Goal: Find specific page/section: Find specific page/section

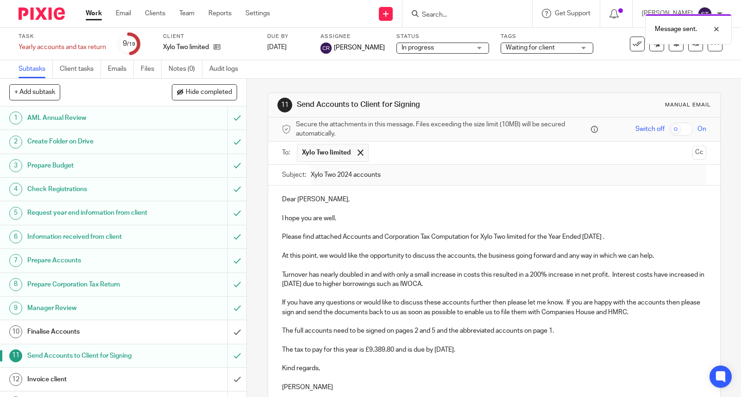
scroll to position [166, 0]
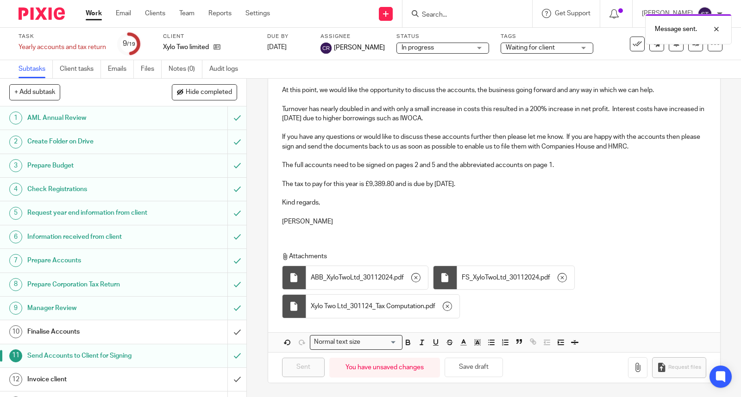
click at [485, 16] on div "Message sent." at bounding box center [550, 26] width 361 height 35
click at [447, 11] on div "Message sent." at bounding box center [550, 26] width 361 height 35
click at [455, 12] on div "Message sent." at bounding box center [550, 26] width 361 height 35
drag, startPoint x: 454, startPoint y: 12, endPoint x: 449, endPoint y: 16, distance: 5.9
click at [453, 14] on div "Message sent." at bounding box center [550, 26] width 361 height 35
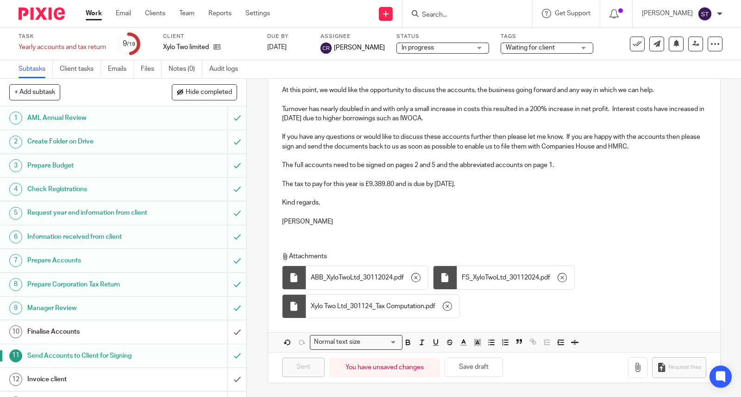
click at [447, 15] on div "Message sent." at bounding box center [550, 26] width 361 height 35
click at [450, 14] on input "Search" at bounding box center [462, 15] width 83 height 8
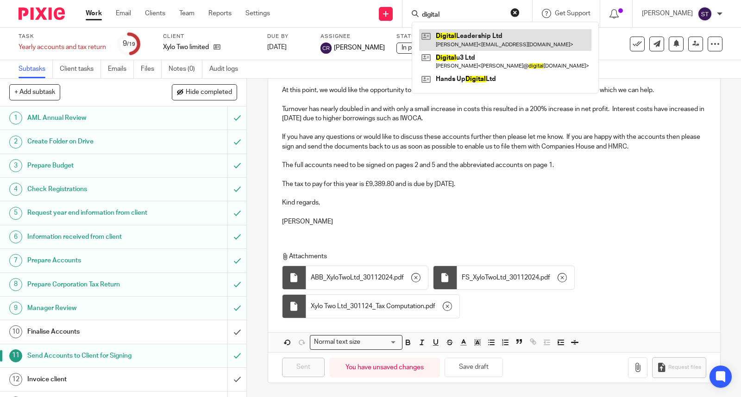
type input "digital"
click at [475, 32] on link at bounding box center [505, 39] width 172 height 21
